Goal: Task Accomplishment & Management: Use online tool/utility

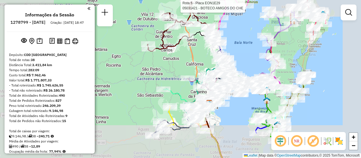
scroll to position [1335, 0]
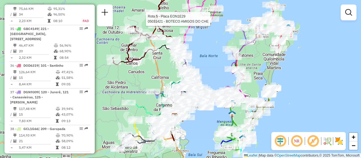
drag, startPoint x: 329, startPoint y: 92, endPoint x: 217, endPoint y: 124, distance: 116.4
click at [288, 109] on div "Rota 5 - Placa EON1E29 05031421 - BOTECO AMIGOS DO CHE [PERSON_NAME] de atendim…" at bounding box center [180, 79] width 361 height 158
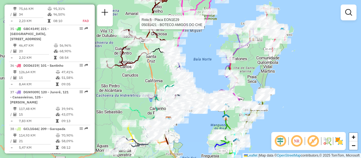
scroll to position [323, 0]
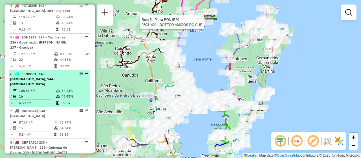
click at [68, 82] on div "6 - FFM8C61 | 143 - [GEOGRAPHIC_DATA], 144 - [GEOGRAPHIC_DATA]" at bounding box center [40, 78] width 60 height 15
select select "**********"
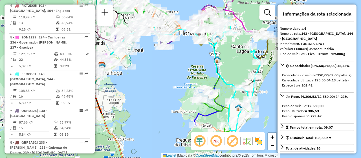
scroll to position [423, 0]
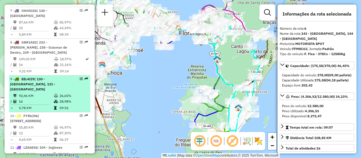
click at [85, 81] on div "9 - EEL4I29 | 130 - [GEOGRAPHIC_DATA], 131 - [GEOGRAPHIC_DATA]" at bounding box center [49, 83] width 79 height 15
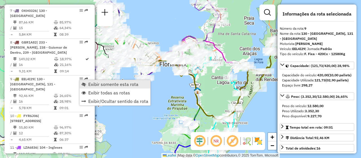
drag, startPoint x: 100, startPoint y: 81, endPoint x: 136, endPoint y: 85, distance: 35.7
click at [100, 82] on span "Exibir somente esta rota" at bounding box center [113, 84] width 50 height 5
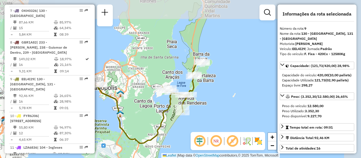
drag, startPoint x: 229, startPoint y: 108, endPoint x: 154, endPoint y: 131, distance: 78.6
click at [154, 131] on icon at bounding box center [88, 108] width 166 height 69
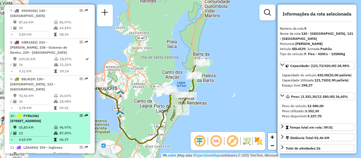
scroll to position [323, 0]
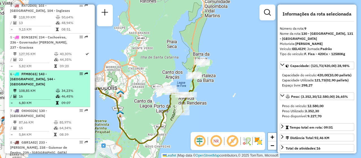
click at [79, 75] on em at bounding box center [80, 73] width 3 height 3
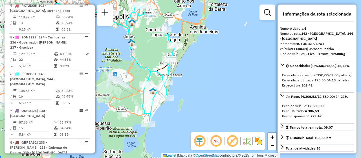
drag, startPoint x: 215, startPoint y: 98, endPoint x: 129, endPoint y: 81, distance: 87.1
click at [129, 81] on div "Janela de atendimento Grade de atendimento Capacidade Transportadoras Veículos …" at bounding box center [180, 79] width 361 height 158
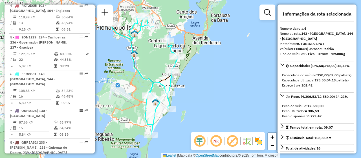
drag, startPoint x: 221, startPoint y: 90, endPoint x: 224, endPoint y: 101, distance: 11.6
click at [224, 101] on div "Janela de atendimento Grade de atendimento Capacidade Transportadoras Veículos …" at bounding box center [180, 79] width 361 height 158
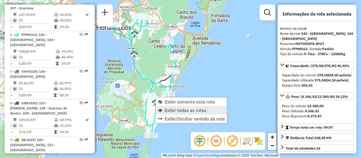
scroll to position [394, 0]
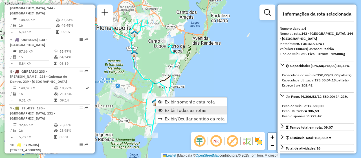
click at [203, 109] on span "Exibir todas as rotas" at bounding box center [186, 110] width 42 height 5
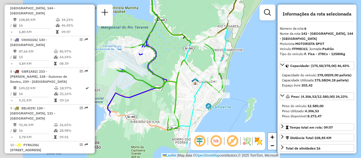
drag, startPoint x: 148, startPoint y: 105, endPoint x: 236, endPoint y: 116, distance: 89.2
click at [236, 116] on div "Janela de atendimento Grade de atendimento Capacidade Transportadoras Veículos …" at bounding box center [180, 79] width 361 height 158
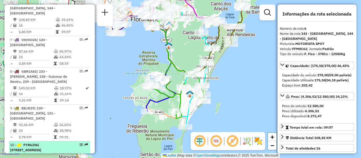
click at [80, 143] on em at bounding box center [80, 144] width 3 height 3
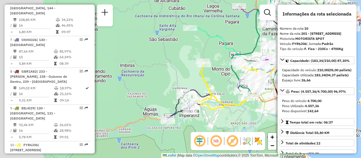
drag, startPoint x: 147, startPoint y: 118, endPoint x: 244, endPoint y: 103, distance: 98.1
click at [244, 103] on icon at bounding box center [230, 83] width 71 height 51
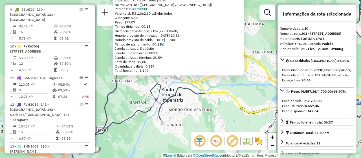
scroll to position [525, 0]
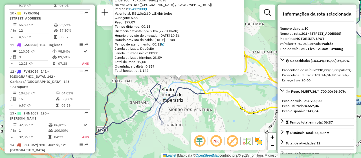
click at [194, 117] on div "05016047 - [PERSON_NAME] M Dia de atendimento do cliente violado Endereço: R SA…" at bounding box center [180, 79] width 361 height 158
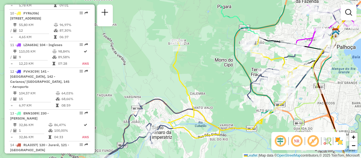
drag, startPoint x: 229, startPoint y: 103, endPoint x: 209, endPoint y: 124, distance: 28.9
click at [209, 124] on icon at bounding box center [232, 86] width 143 height 101
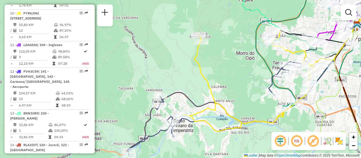
drag, startPoint x: 177, startPoint y: 126, endPoint x: 198, endPoint y: 119, distance: 22.5
click at [198, 119] on icon at bounding box center [253, 80] width 143 height 101
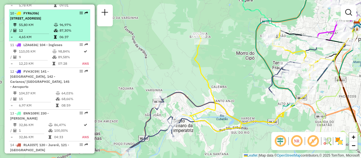
click at [78, 26] on td "96,97%" at bounding box center [73, 25] width 28 height 6
select select "**********"
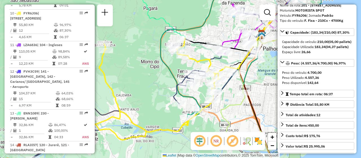
scroll to position [0, 0]
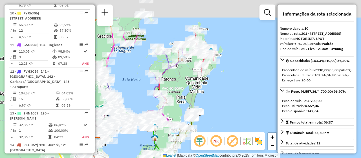
drag, startPoint x: 237, startPoint y: 86, endPoint x: 207, endPoint y: 136, distance: 57.8
click at [207, 136] on hb-router-mapa "Informações da Sessão 1278799 - [DATE] Criação: [DATE] 18:47 Depósito: CDD [GEO…" at bounding box center [180, 79] width 361 height 158
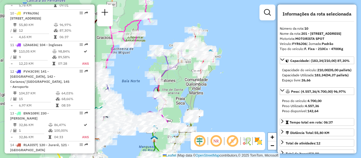
drag, startPoint x: 222, startPoint y: 96, endPoint x: 222, endPoint y: 113, distance: 17.8
click at [222, 113] on div "Janela de atendimento Grade de atendimento Capacidade Transportadoras Veículos …" at bounding box center [180, 79] width 361 height 158
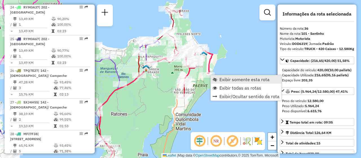
scroll to position [1377, 0]
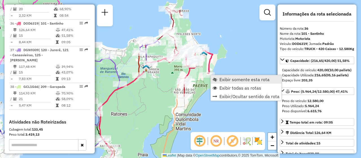
click at [232, 79] on span "Exibir somente esta rota" at bounding box center [244, 79] width 50 height 5
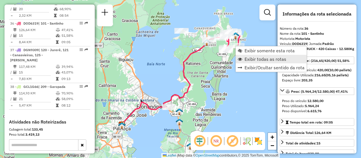
click at [260, 55] on link "Exibir todas as rotas" at bounding box center [271, 59] width 71 height 8
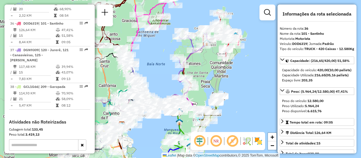
click at [220, 140] on em at bounding box center [216, 141] width 14 height 14
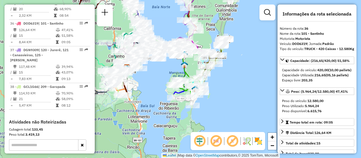
drag, startPoint x: 211, startPoint y: 102, endPoint x: 212, endPoint y: 22, distance: 79.5
click at [212, 22] on div "Janela de atendimento Grade de atendimento Capacidade Transportadoras Veículos …" at bounding box center [180, 79] width 361 height 158
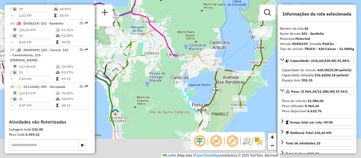
drag, startPoint x: 203, startPoint y: 103, endPoint x: 232, endPoint y: 54, distance: 56.6
click at [232, 54] on div "Janela de atendimento Grade de atendimento Capacidade Transportadoras Veículos …" at bounding box center [180, 79] width 361 height 158
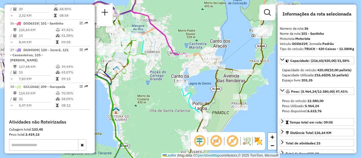
scroll to position [1436, 0]
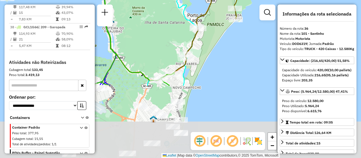
drag, startPoint x: 149, startPoint y: 91, endPoint x: 144, endPoint y: 3, distance: 88.1
click at [144, 3] on div "Janela de atendimento Grade de atendimento Capacidade Transportadoras Veículos …" at bounding box center [180, 79] width 361 height 158
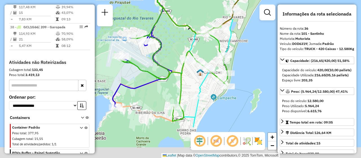
drag, startPoint x: 129, startPoint y: 135, endPoint x: 176, endPoint y: 89, distance: 66.0
click at [176, 89] on div "Janela de atendimento Grade de atendimento Capacidade Transportadoras Veículos …" at bounding box center [180, 79] width 361 height 158
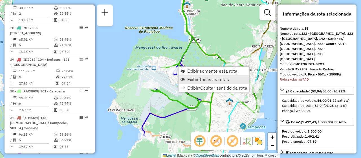
scroll to position [688, 0]
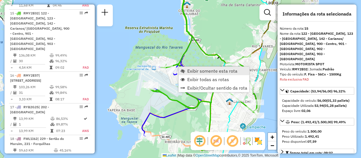
click at [213, 71] on span "Exibir somente esta rota" at bounding box center [212, 71] width 50 height 5
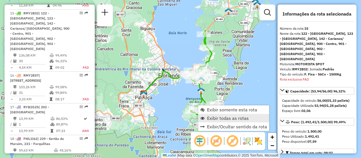
click at [217, 117] on span "Exibir todas as rotas" at bounding box center [228, 118] width 42 height 5
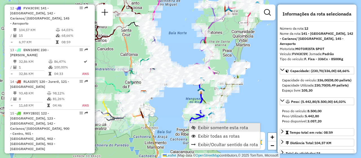
click at [204, 123] on link "Exibir somente esta rota" at bounding box center [224, 127] width 71 height 8
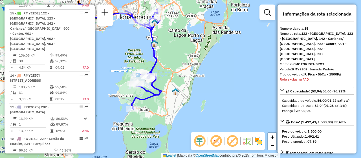
drag, startPoint x: 201, startPoint y: 90, endPoint x: 116, endPoint y: 69, distance: 87.4
click at [116, 69] on div "Janela de atendimento Grade de atendimento Capacidade Transportadoras Veículos …" at bounding box center [180, 79] width 361 height 158
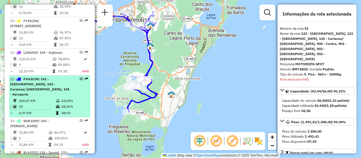
scroll to position [323, 0]
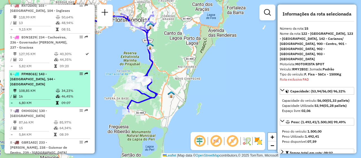
click at [80, 80] on div "6 - FFM8C61 | 143 - [GEOGRAPHIC_DATA], 144 - [GEOGRAPHIC_DATA]" at bounding box center [49, 78] width 79 height 15
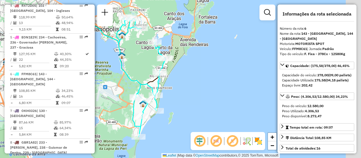
drag, startPoint x: 197, startPoint y: 116, endPoint x: 101, endPoint y: 112, distance: 95.4
click at [101, 112] on div "Janela de atendimento Grade de atendimento Capacidade Transportadoras Veículos …" at bounding box center [180, 79] width 361 height 158
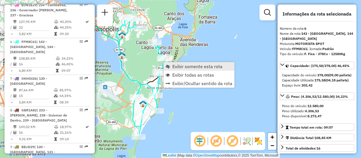
scroll to position [394, 0]
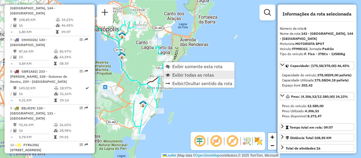
click at [191, 74] on span "Exibir todas as rotas" at bounding box center [193, 74] width 42 height 5
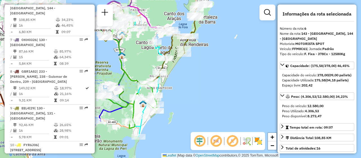
scroll to position [255, 0]
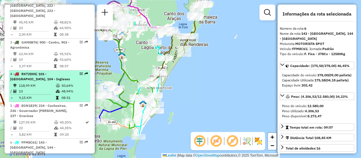
click at [79, 75] on em at bounding box center [80, 73] width 3 height 3
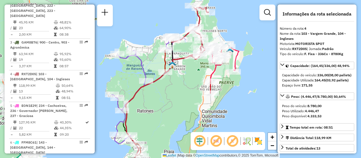
drag, startPoint x: 194, startPoint y: 82, endPoint x: 182, endPoint y: 105, distance: 25.9
click at [182, 105] on div "Janela de atendimento Grade de atendimento Capacidade Transportadoras Veículos …" at bounding box center [180, 79] width 361 height 158
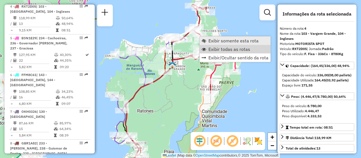
scroll to position [326, 0]
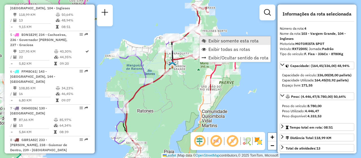
click at [222, 41] on span "Exibir somente esta rota" at bounding box center [233, 40] width 50 height 5
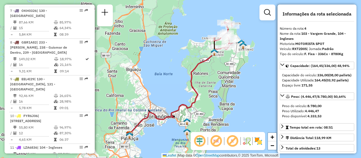
scroll to position [1333, 0]
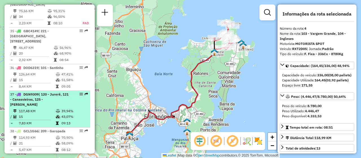
click at [84, 92] on div "37 - DGN9309 | 120 - Jurerê, 121 - Canasvieiras, 125 - [PERSON_NAME]" at bounding box center [49, 99] width 79 height 15
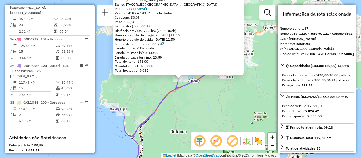
scroll to position [1403, 0]
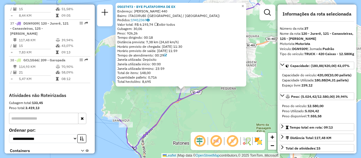
drag, startPoint x: 153, startPoint y: 97, endPoint x: 155, endPoint y: 109, distance: 11.6
click at [155, 109] on div "05037473 - BYE PLATAFORMA DE EX Endereço: [PERSON_NAME] 440 Bairro: ITACORUBI (…" at bounding box center [180, 79] width 361 height 158
click at [177, 111] on div "Rota 37 - Placa DGN9309 05037473 - BYE PLATAFORMA DE EX 05037473 - BYE PLATAFOR…" at bounding box center [180, 79] width 361 height 158
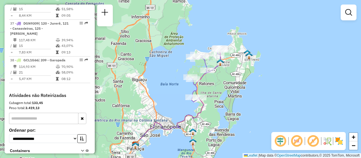
drag, startPoint x: 227, startPoint y: 114, endPoint x: 246, endPoint y: 80, distance: 39.0
click at [246, 80] on div "Janela de atendimento Grade de atendimento Capacidade Transportadoras Veículos …" at bounding box center [180, 79] width 361 height 158
select select "**********"
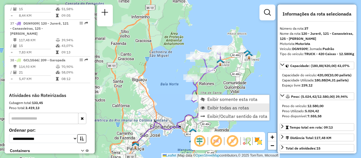
click at [231, 108] on span "Exibir todas as rotas" at bounding box center [228, 107] width 42 height 5
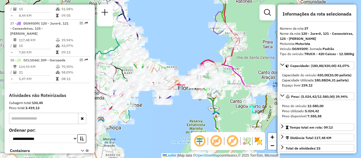
drag, startPoint x: 175, startPoint y: 117, endPoint x: 185, endPoint y: 73, distance: 45.3
click at [185, 73] on icon at bounding box center [205, 30] width 209 height 180
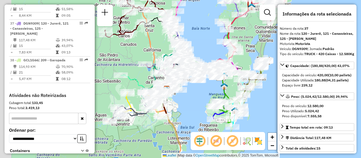
drag, startPoint x: 182, startPoint y: 119, endPoint x: 205, endPoint y: 90, distance: 37.3
click at [205, 90] on div "Janela de atendimento Grade de atendimento Capacidade Transportadoras Veículos …" at bounding box center [180, 79] width 361 height 158
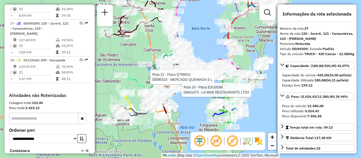
click at [186, 92] on div at bounding box center [180, 90] width 14 height 6
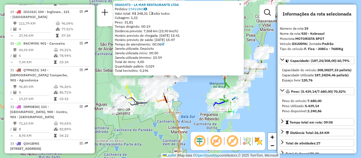
scroll to position [835, 0]
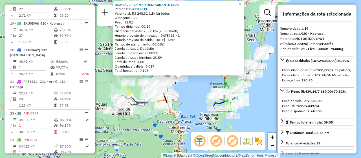
click at [195, 96] on div "05041473 - LA MAR RESTAURANTE LTDA Pedidos: 19411865 Valor total: R$ 248,31 Exi…" at bounding box center [180, 79] width 361 height 158
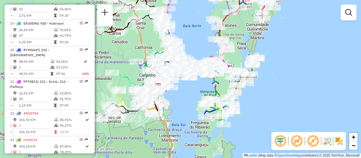
drag, startPoint x: 261, startPoint y: 90, endPoint x: 251, endPoint y: 98, distance: 13.0
click at [251, 98] on div "Janela de atendimento Grade de atendimento Capacidade Transportadoras Veículos …" at bounding box center [180, 79] width 361 height 158
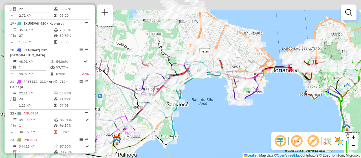
drag, startPoint x: 173, startPoint y: 63, endPoint x: 222, endPoint y: 143, distance: 94.3
click at [222, 143] on div "Janela de atendimento Grade de atendimento Capacidade Transportadoras Veículos …" at bounding box center [180, 79] width 361 height 158
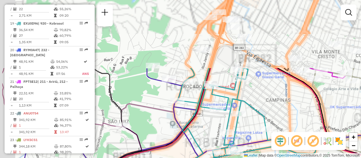
drag, startPoint x: 179, startPoint y: 78, endPoint x: 218, endPoint y: 163, distance: 93.6
click at [218, 157] on html "Aguarde... Pop-up bloqueado! Seu navegador bloqueou automáticamente a abertura …" at bounding box center [180, 79] width 361 height 158
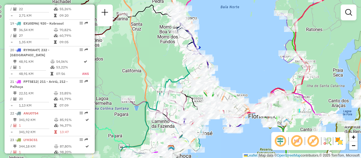
scroll to position [733, 0]
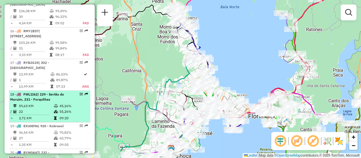
click at [80, 92] on em at bounding box center [80, 93] width 3 height 3
select select "**********"
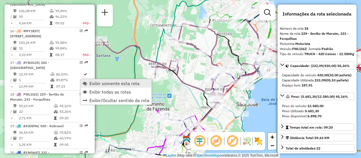
click at [117, 84] on span "Exibir somente esta rota" at bounding box center [114, 83] width 50 height 5
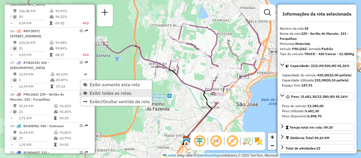
click at [94, 93] on span "Exibir todas as rotas" at bounding box center [111, 92] width 42 height 5
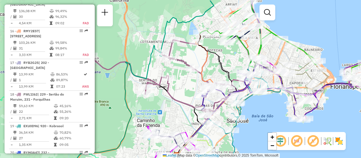
drag, startPoint x: 277, startPoint y: 105, endPoint x: 268, endPoint y: 121, distance: 19.0
click at [268, 121] on div "Janela de atendimento Grade de atendimento Capacidade Transportadoras Veículos …" at bounding box center [180, 79] width 361 height 158
drag, startPoint x: 264, startPoint y: 113, endPoint x: 272, endPoint y: 115, distance: 8.8
click at [272, 115] on div "Janela de atendimento Grade de atendimento Capacidade Transportadoras Veículos …" at bounding box center [180, 79] width 361 height 158
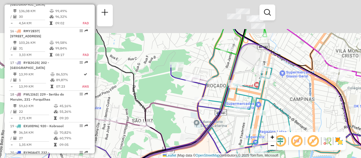
drag, startPoint x: 202, startPoint y: 55, endPoint x: 224, endPoint y: 104, distance: 53.8
click at [224, 104] on icon at bounding box center [253, 131] width 328 height 175
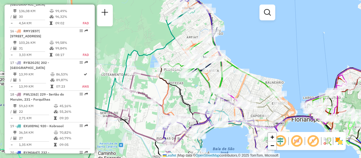
click at [341, 139] on img at bounding box center [338, 140] width 9 height 9
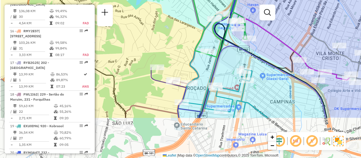
drag, startPoint x: 142, startPoint y: 120, endPoint x: 179, endPoint y: 64, distance: 66.9
click at [179, 64] on div "Janela de atendimento Grade de atendimento Capacidade Transportadoras Veículos …" at bounding box center [180, 79] width 361 height 158
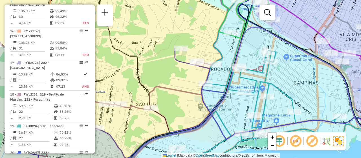
drag, startPoint x: 165, startPoint y: 90, endPoint x: 186, endPoint y: 100, distance: 24.1
click at [186, 100] on div "Janela de atendimento Grade de atendimento Capacidade Transportadoras Veículos …" at bounding box center [180, 79] width 361 height 158
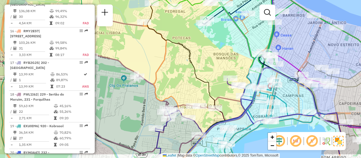
drag, startPoint x: 244, startPoint y: 112, endPoint x: 215, endPoint y: 92, distance: 34.7
click at [215, 92] on div "Janela de atendimento Grade de atendimento Capacidade Transportadoras Veículos …" at bounding box center [180, 79] width 361 height 158
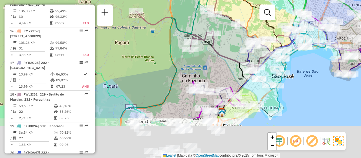
drag, startPoint x: 217, startPoint y: 120, endPoint x: 213, endPoint y: 61, distance: 58.8
click at [213, 61] on div "Janela de atendimento Grade de atendimento Capacidade Transportadoras Veículos …" at bounding box center [180, 79] width 361 height 158
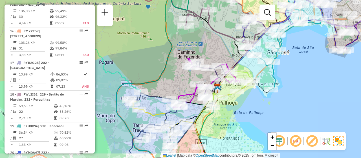
drag, startPoint x: 233, startPoint y: 137, endPoint x: 228, endPoint y: 117, distance: 21.1
click at [228, 117] on div "Janela de atendimento Grade de atendimento Capacidade Transportadoras Veículos …" at bounding box center [180, 79] width 361 height 158
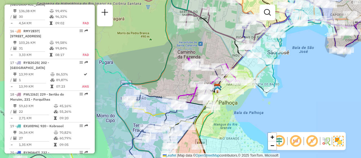
scroll to position [1269, 0]
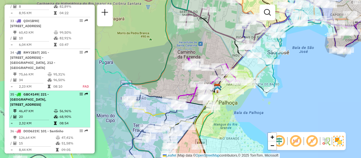
click at [78, 92] on div at bounding box center [79, 93] width 17 height 3
select select "**********"
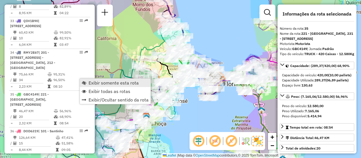
click at [145, 82] on link "Exibir somente esta rota" at bounding box center [115, 82] width 71 height 8
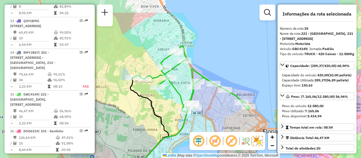
drag, startPoint x: 194, startPoint y: 57, endPoint x: 239, endPoint y: 85, distance: 52.9
click at [239, 85] on div "Janela de atendimento Grade de atendimento Capacidade Transportadoras Veículos …" at bounding box center [180, 79] width 361 height 158
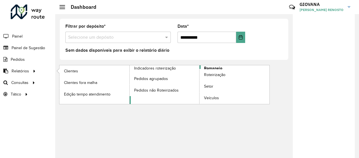
click at [210, 68] on span "Romaneio" at bounding box center [213, 68] width 18 height 6
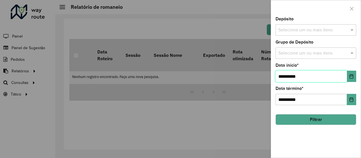
click at [339, 74] on input "**********" at bounding box center [310, 75] width 71 height 11
click at [323, 25] on div "Selecione um ou mais itens" at bounding box center [315, 29] width 81 height 11
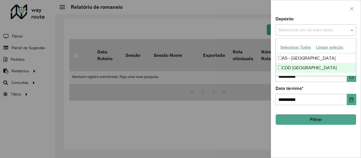
click at [295, 66] on div "CDD [GEOGRAPHIC_DATA]" at bounding box center [316, 68] width 80 height 10
click at [302, 119] on button "Filtrar" at bounding box center [315, 119] width 81 height 11
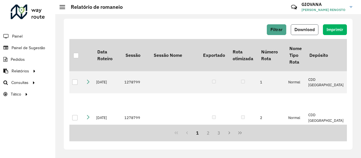
click at [310, 32] on button "Download" at bounding box center [305, 29] width 28 height 11
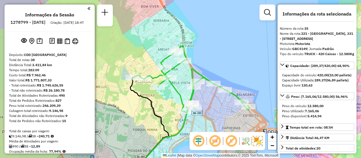
select select "**********"
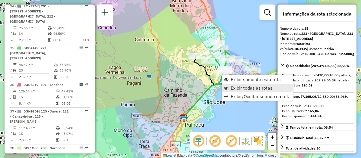
scroll to position [1340, 0]
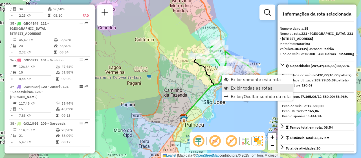
click at [233, 85] on span "Exibir todas as rotas" at bounding box center [252, 87] width 42 height 5
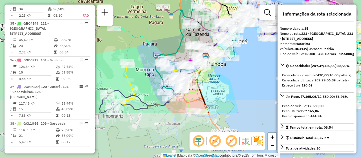
drag, startPoint x: 234, startPoint y: 116, endPoint x: 254, endPoint y: 60, distance: 59.6
click at [254, 60] on div "Janela de atendimento Grade de atendimento Capacidade Transportadoras Veículos …" at bounding box center [180, 79] width 361 height 158
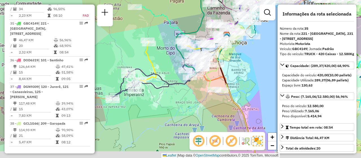
drag, startPoint x: 234, startPoint y: 103, endPoint x: 258, endPoint y: 80, distance: 33.1
click at [258, 80] on div "Janela de atendimento Grade de atendimento Capacidade Transportadoras Veículos …" at bounding box center [180, 79] width 361 height 158
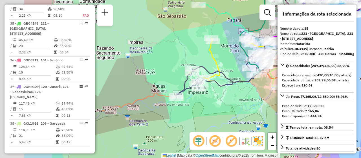
drag, startPoint x: 157, startPoint y: 108, endPoint x: 218, endPoint y: 108, distance: 61.2
click at [218, 108] on div "Janela de atendimento Grade de atendimento Capacidade Transportadoras Veículos …" at bounding box center [180, 79] width 361 height 158
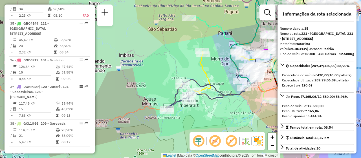
drag, startPoint x: 216, startPoint y: 104, endPoint x: 200, endPoint y: 117, distance: 20.6
click at [200, 117] on div "Janela de atendimento Grade de atendimento Capacidade Transportadoras Veículos …" at bounding box center [180, 79] width 361 height 158
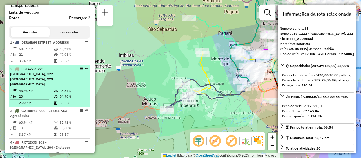
click at [80, 81] on div "2 - EBT4279 | 221 - Jardim Atlântico, 222 - Capoeiras, 223 - Coqueiros" at bounding box center [49, 76] width 79 height 20
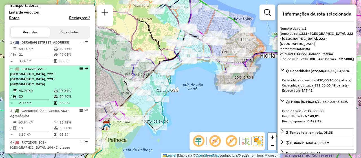
drag, startPoint x: 80, startPoint y: 80, endPoint x: 81, endPoint y: 87, distance: 6.3
click at [81, 87] on div "2 - EBT4279 | 221 - Jardim Atlântico, 222 - Capoeiras, 223 - Coqueiros" at bounding box center [49, 76] width 79 height 20
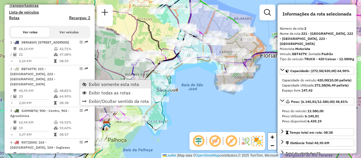
click at [94, 80] on link "Exibir somente esta rota" at bounding box center [115, 84] width 71 height 8
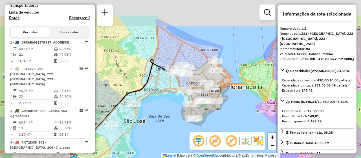
drag, startPoint x: 218, startPoint y: 106, endPoint x: 202, endPoint y: 120, distance: 21.6
click at [202, 120] on icon at bounding box center [165, 92] width 120 height 63
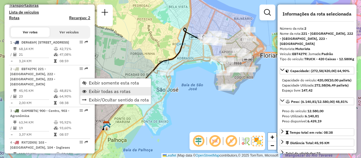
click at [127, 92] on span "Exibir todas as rotas" at bounding box center [110, 91] width 42 height 5
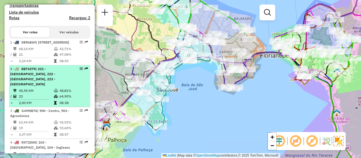
select select "**********"
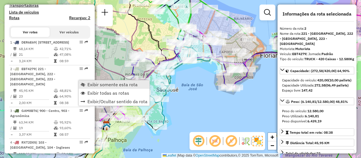
drag, startPoint x: 103, startPoint y: 85, endPoint x: 131, endPoint y: 85, distance: 28.5
click at [103, 85] on span "Exibir somente esta rota" at bounding box center [112, 84] width 50 height 5
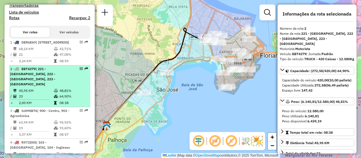
drag, startPoint x: 80, startPoint y: 82, endPoint x: 75, endPoint y: 85, distance: 6.0
click at [75, 85] on div "2 - EBT4279 | 221 - Jardim Atlântico, 222 - Capoeiras, 223 - Coqueiros" at bounding box center [49, 76] width 79 height 20
drag, startPoint x: 77, startPoint y: 77, endPoint x: 77, endPoint y: 81, distance: 4.2
click at [77, 81] on div "2 - EBT4279 | 221 - Jardim Atlântico, 222 - Capoeiras, 223 - Coqueiros" at bounding box center [49, 76] width 79 height 20
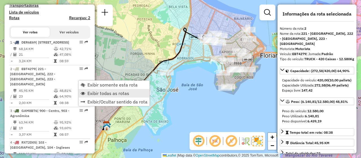
click at [100, 91] on span "Exibir todas as rotas" at bounding box center [108, 93] width 42 height 5
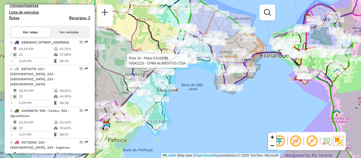
select select "**********"
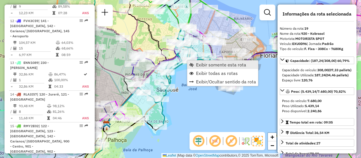
scroll to position [835, 0]
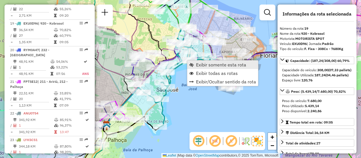
click at [209, 66] on span "Exibir somente esta rota" at bounding box center [221, 64] width 50 height 5
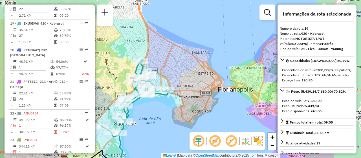
drag, startPoint x: 221, startPoint y: 99, endPoint x: 158, endPoint y: 134, distance: 71.9
click at [158, 134] on div "Janela de atendimento Grade de atendimento Capacidade Transportadoras Veículos …" at bounding box center [180, 79] width 361 height 158
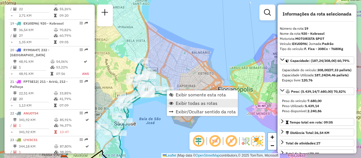
click at [221, 104] on link "Exibir todas as rotas" at bounding box center [202, 103] width 71 height 8
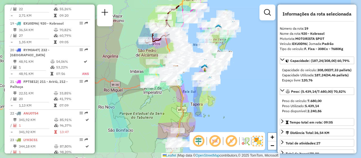
drag, startPoint x: 269, startPoint y: 116, endPoint x: 232, endPoint y: 81, distance: 50.5
click at [232, 81] on div "Janela de atendimento Grade de atendimento Capacidade Transportadoras Veículos …" at bounding box center [180, 79] width 361 height 158
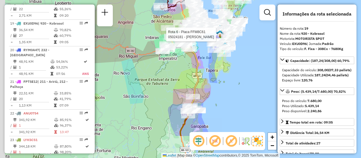
drag, startPoint x: 215, startPoint y: 117, endPoint x: 240, endPoint y: 74, distance: 49.0
click at [240, 74] on div "Rota 6 - Placa FFM8C61 05024181 - RODRIGO JOAO DE AGUI Janela de atendimento Gr…" at bounding box center [180, 79] width 361 height 158
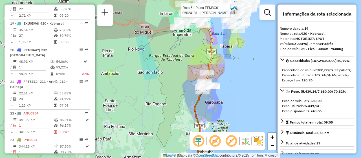
drag, startPoint x: 230, startPoint y: 100, endPoint x: 242, endPoint y: 81, distance: 22.9
click at [242, 81] on div "Rota 6 - Placa FFM8C61 05024181 - RODRIGO JOAO DE AGUI Janela de atendimento Gr…" at bounding box center [180, 79] width 361 height 158
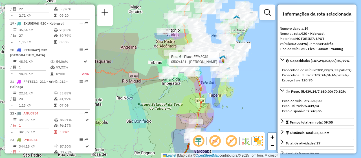
drag, startPoint x: 244, startPoint y: 72, endPoint x: 233, endPoint y: 121, distance: 50.1
click at [233, 121] on div "Rota 6 - Placa FFM8C61 05024181 - RODRIGO JOAO DE AGUI Janela de atendimento Gr…" at bounding box center [180, 79] width 361 height 158
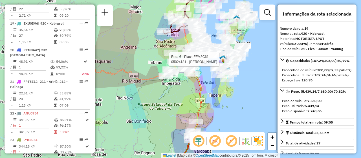
click at [237, 92] on div "Rota 6 - Placa FFM8C61 05024181 - RODRIGO JOAO DE AGUI Janela de atendimento Gr…" at bounding box center [180, 79] width 361 height 158
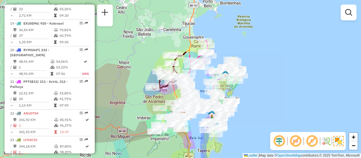
drag, startPoint x: 291, startPoint y: 62, endPoint x: 280, endPoint y: 118, distance: 56.4
click at [280, 118] on div "Janela de atendimento Grade de atendimento Capacidade Transportadoras Veículos …" at bounding box center [180, 79] width 361 height 158
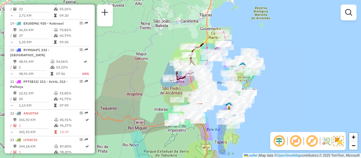
drag, startPoint x: 283, startPoint y: 91, endPoint x: 301, endPoint y: 82, distance: 19.2
click at [301, 82] on div "Janela de atendimento Grade de atendimento Capacidade Transportadoras Veículos …" at bounding box center [180, 79] width 361 height 158
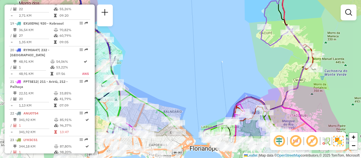
drag, startPoint x: 206, startPoint y: 80, endPoint x: 246, endPoint y: 50, distance: 50.2
click at [246, 50] on div "Janela de atendimento Grade de atendimento Capacidade Transportadoras Veículos …" at bounding box center [180, 79] width 361 height 158
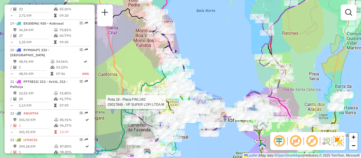
select select "**********"
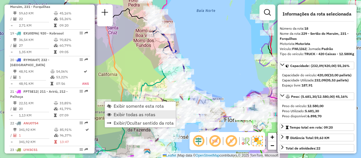
scroll to position [803, 0]
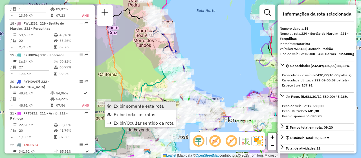
click at [157, 108] on span "Exibir somente esta rota" at bounding box center [139, 105] width 50 height 5
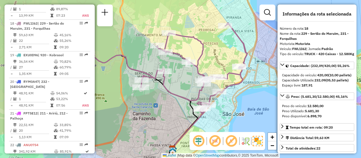
drag, startPoint x: 233, startPoint y: 72, endPoint x: 78, endPoint y: 147, distance: 172.7
click at [78, 147] on hb-router-mapa "Informações da Sessão 1278799 - [DATE] Criação: [DATE] 18:47 Depósito: CDD [GEO…" at bounding box center [180, 79] width 361 height 158
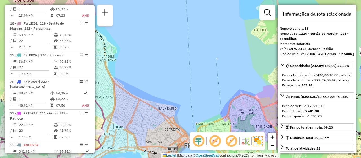
click at [213, 143] on em at bounding box center [215, 141] width 14 height 14
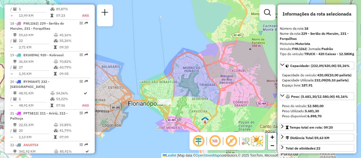
drag, startPoint x: 201, startPoint y: 69, endPoint x: 145, endPoint y: 27, distance: 70.4
click at [145, 27] on div "Janela de atendimento Grade de atendimento Capacidade Transportadoras Veículos …" at bounding box center [180, 79] width 361 height 158
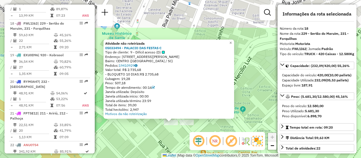
drag, startPoint x: 165, startPoint y: 104, endPoint x: 159, endPoint y: 130, distance: 26.8
click at [159, 130] on div "Atividade não roteirizada 05033494 - PALACIO DAS FESTAS C Tipo de cliente: 9 - …" at bounding box center [180, 79] width 361 height 158
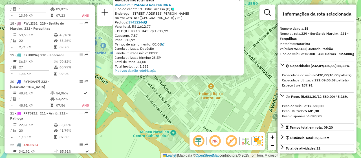
click at [162, 137] on div "Atividade não roteirizada 05033494 - PALACIO DAS FESTAS C Tipo de cliente: 9 - …" at bounding box center [180, 79] width 361 height 158
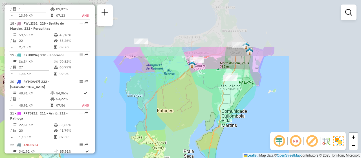
drag, startPoint x: 335, startPoint y: 78, endPoint x: 257, endPoint y: 142, distance: 100.8
click at [257, 142] on div "Janela de atendimento Grade de atendimento Capacidade Transportadoras Veículos …" at bounding box center [180, 79] width 361 height 158
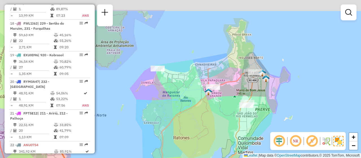
drag, startPoint x: 183, startPoint y: 82, endPoint x: 185, endPoint y: 85, distance: 3.7
click at [185, 85] on div "Janela de atendimento Grade de atendimento Capacidade Transportadoras Veículos …" at bounding box center [180, 79] width 361 height 158
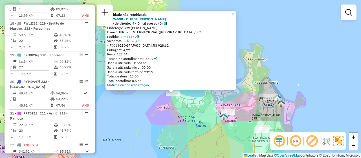
drag, startPoint x: 164, startPoint y: 98, endPoint x: 156, endPoint y: 112, distance: 16.5
click at [156, 112] on div "Atividade não roteirizada 05026598 - CLEIDE ERCIDE MACHAD Tipo de cliente: 9 - …" at bounding box center [180, 79] width 361 height 158
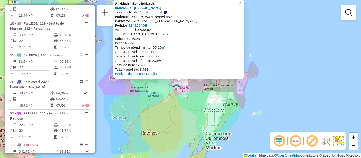
drag, startPoint x: 273, startPoint y: 95, endPoint x: 267, endPoint y: 117, distance: 23.0
click at [267, 117] on div "Atividade não roteirizada 05026119 - ANA PAULA FERNANDES Tipo de cliente: 5 - N…" at bounding box center [180, 79] width 361 height 158
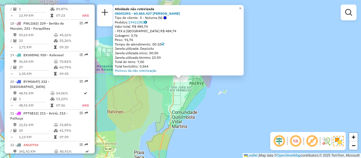
click at [257, 101] on div "Atividade não roteirizada 05041093 - 60.865.427 SARA DE ANDRADE CASTOLDI Tipo d…" at bounding box center [180, 79] width 361 height 158
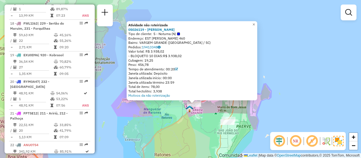
drag, startPoint x: 167, startPoint y: 104, endPoint x: 181, endPoint y: 130, distance: 28.9
click at [181, 130] on div "Atividade não roteirizada 05026119 - ANA PAULA FERNANDES Tipo de cliente: 5 - N…" at bounding box center [180, 79] width 361 height 158
